Goal: Task Accomplishment & Management: Use online tool/utility

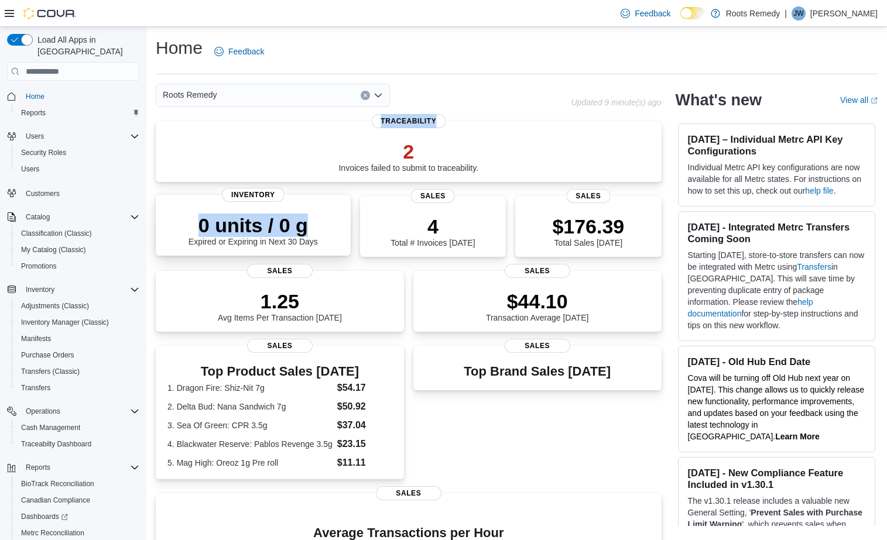
drag, startPoint x: 390, startPoint y: 218, endPoint x: 315, endPoint y: 239, distance: 77.3
click at [342, 234] on div "2 Invoices failed to submit to traceability. Traceability 0 units / 0 g Expired…" at bounding box center [409, 425] width 506 height 609
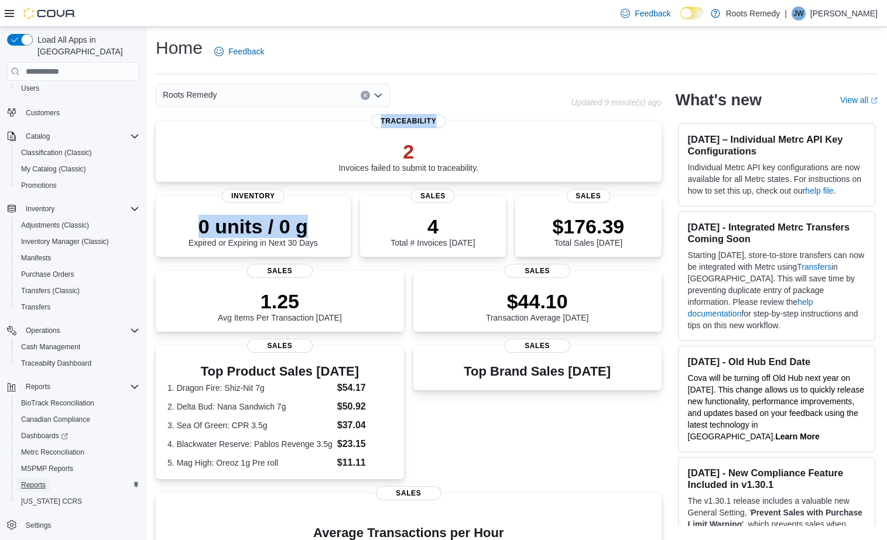
click at [37, 480] on span "Reports" at bounding box center [33, 484] width 25 height 9
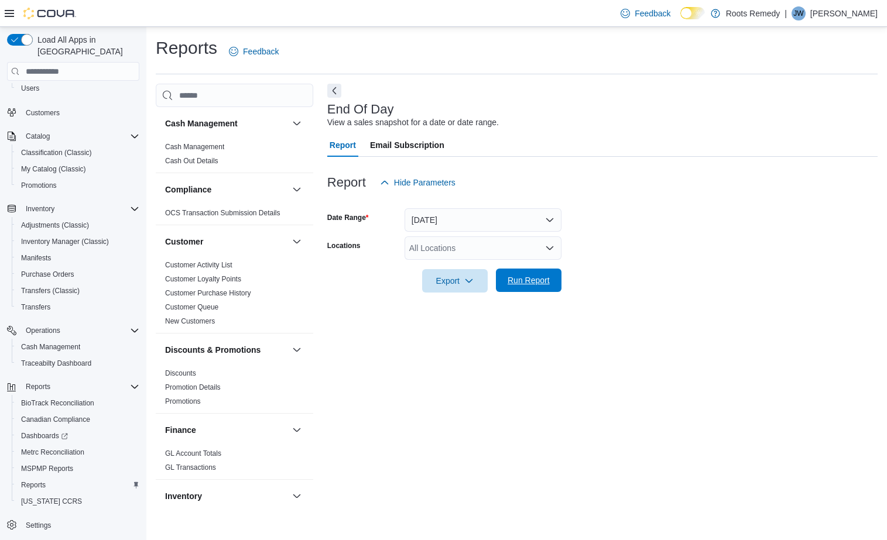
click at [538, 279] on span "Run Report" at bounding box center [528, 280] width 42 height 12
